Goal: Task Accomplishment & Management: Use online tool/utility

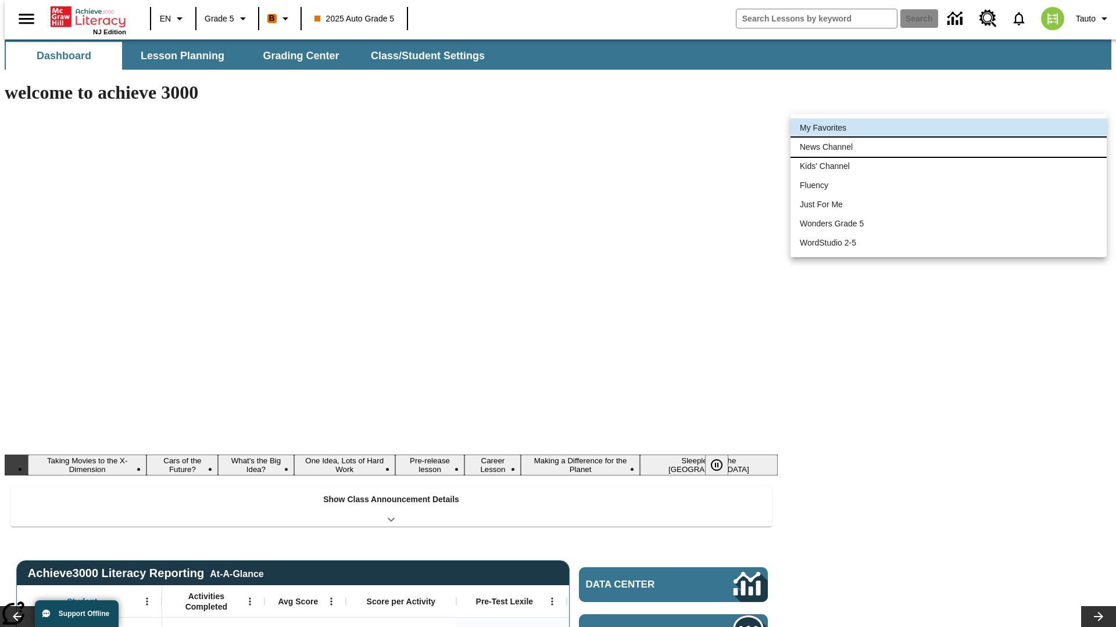
click at [948, 147] on li "News Channel" at bounding box center [948, 147] width 316 height 19
type input "120"
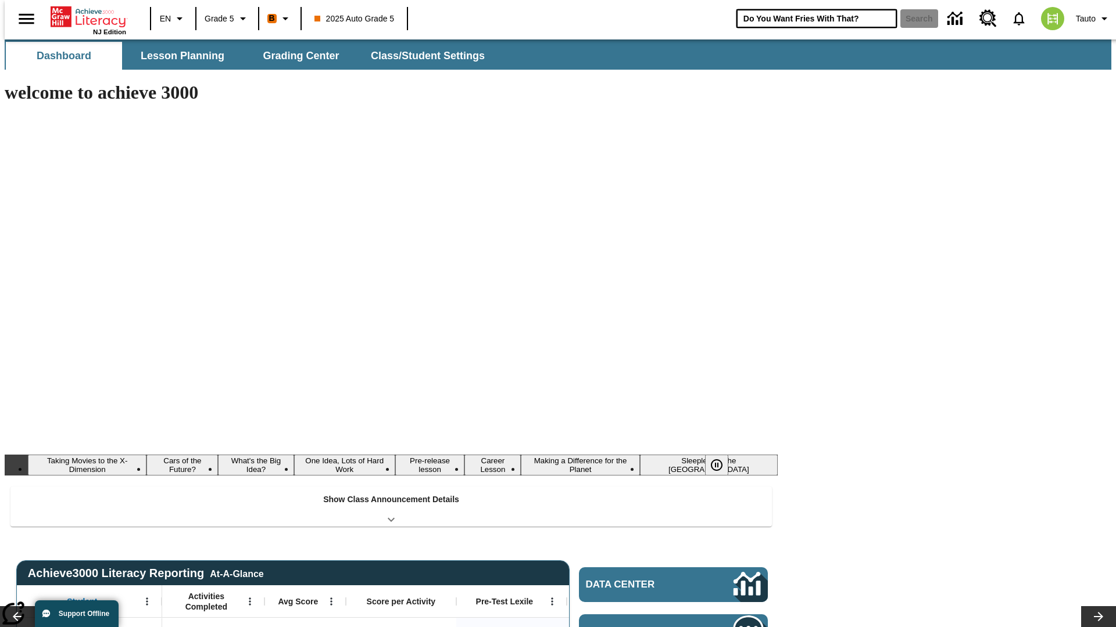
type input "Do You Want Fries With That?"
click at [912, 19] on button "Search" at bounding box center [919, 18] width 38 height 19
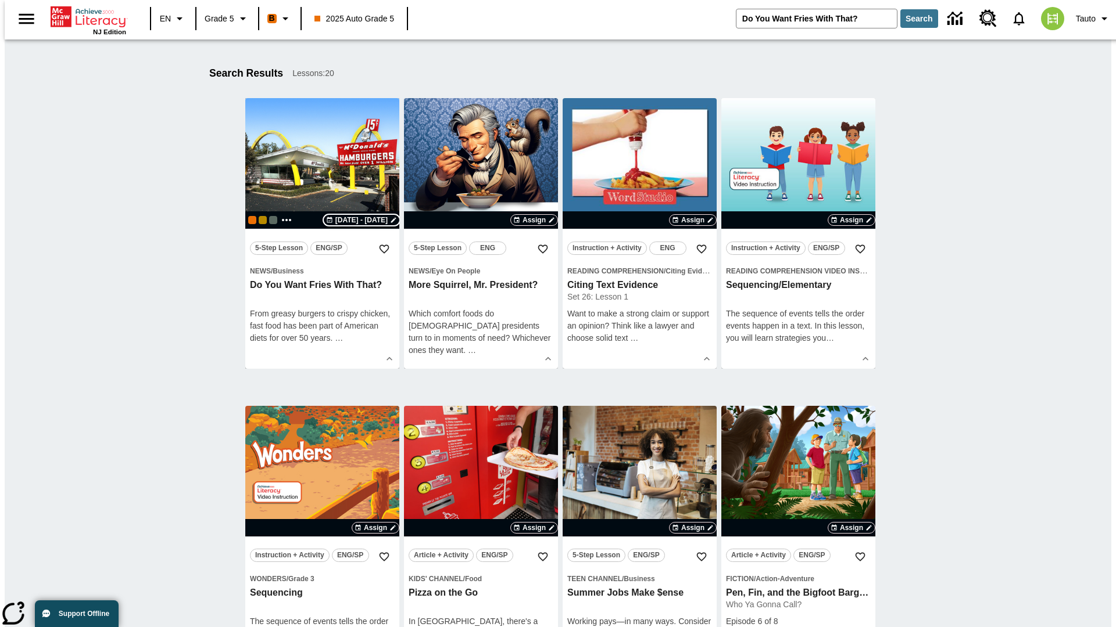
click at [361, 220] on span "[DATE] - [DATE]" at bounding box center [361, 220] width 52 height 10
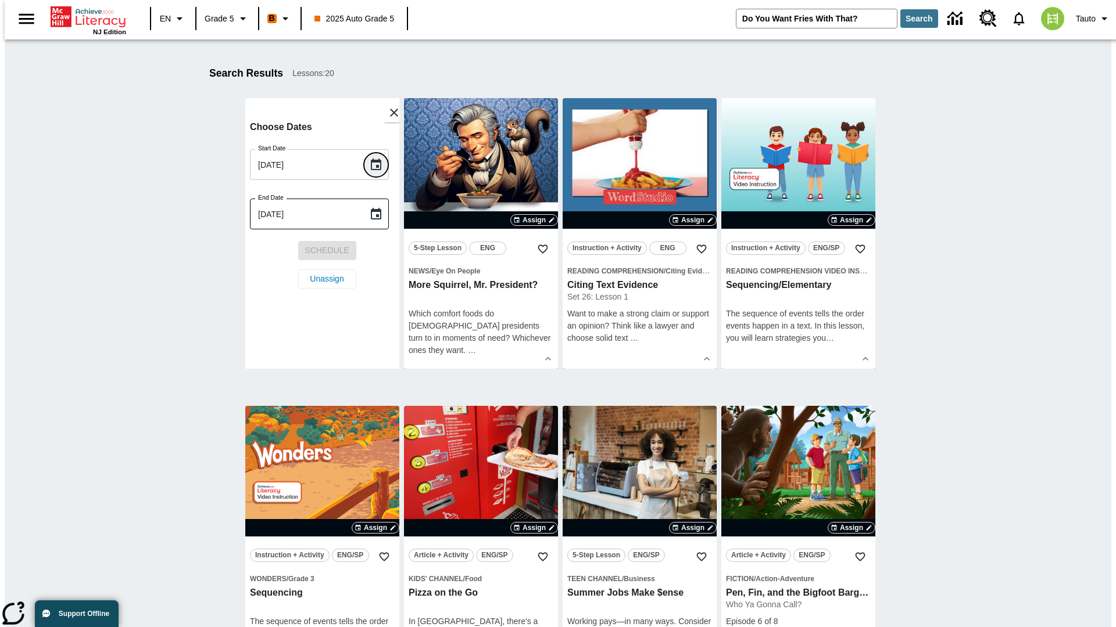
click at [380, 164] on icon "Choose date, selected date is Aug 19, 2025" at bounding box center [376, 165] width 10 height 12
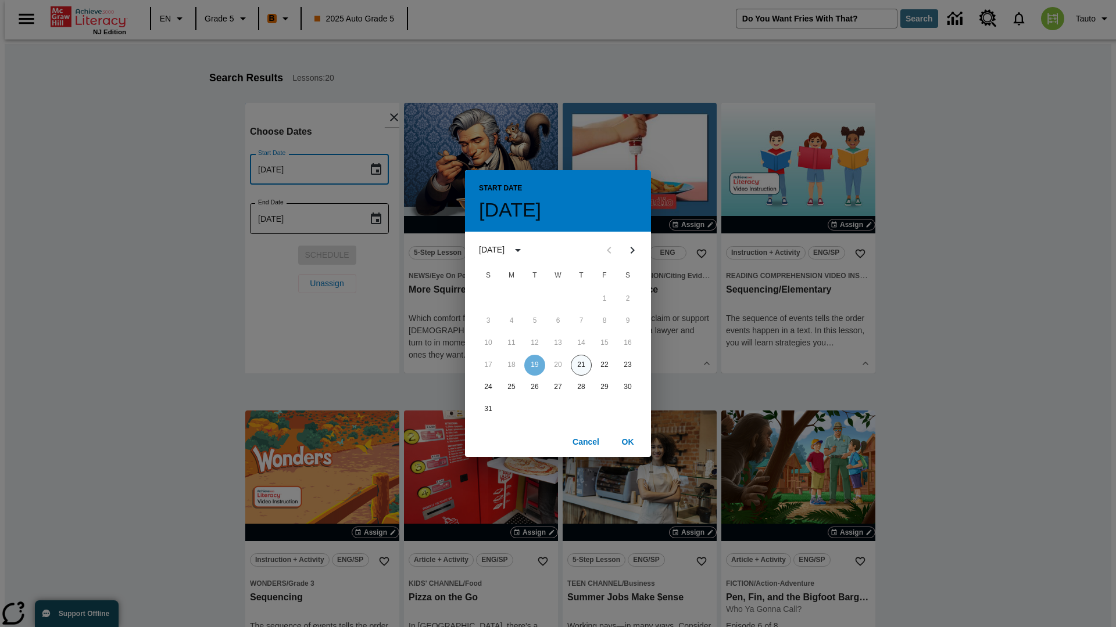
click at [581, 365] on button "21" at bounding box center [581, 365] width 21 height 21
click at [627, 442] on button "OK" at bounding box center [627, 442] width 37 height 21
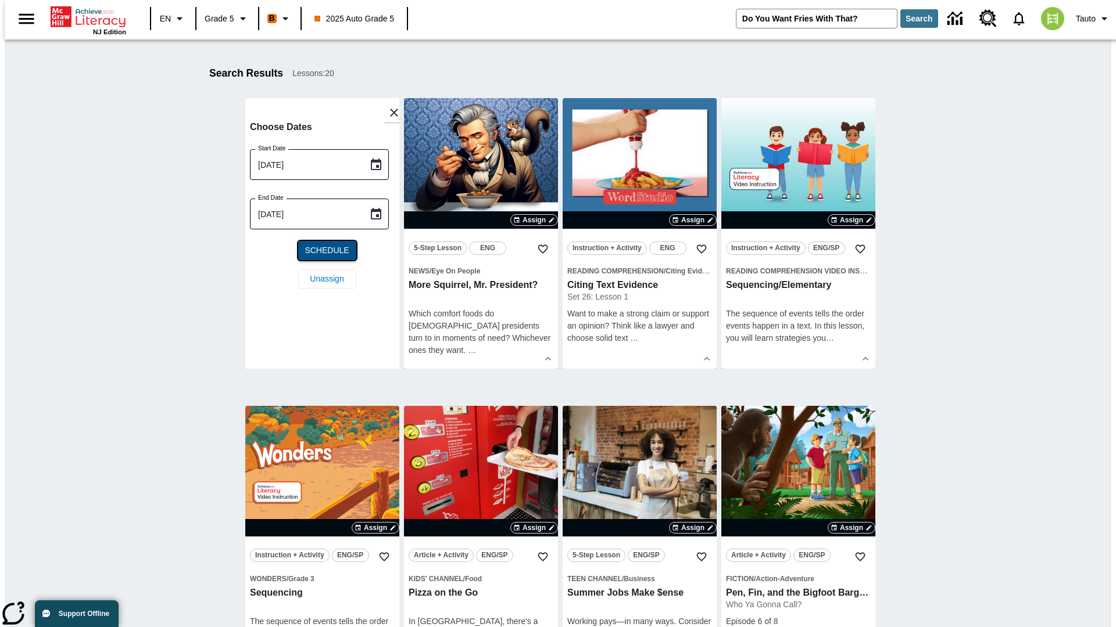
click at [322, 250] on span "Schedule" at bounding box center [326, 251] width 44 height 12
